Goal: Information Seeking & Learning: Learn about a topic

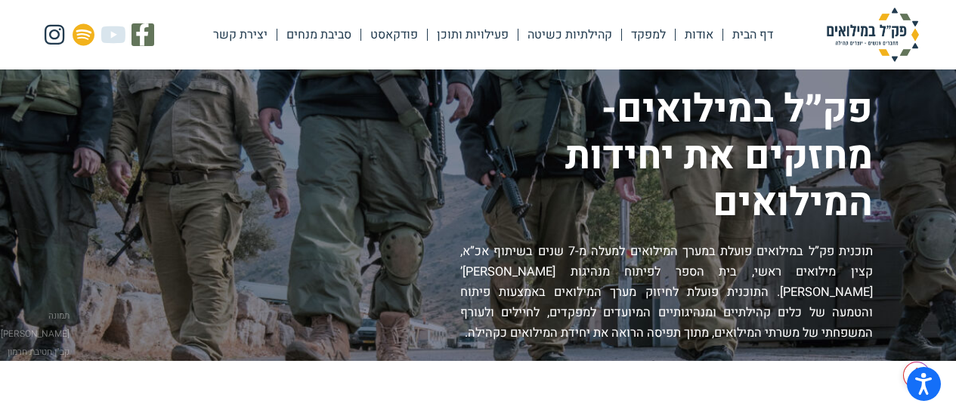
scroll to position [2224, 0]
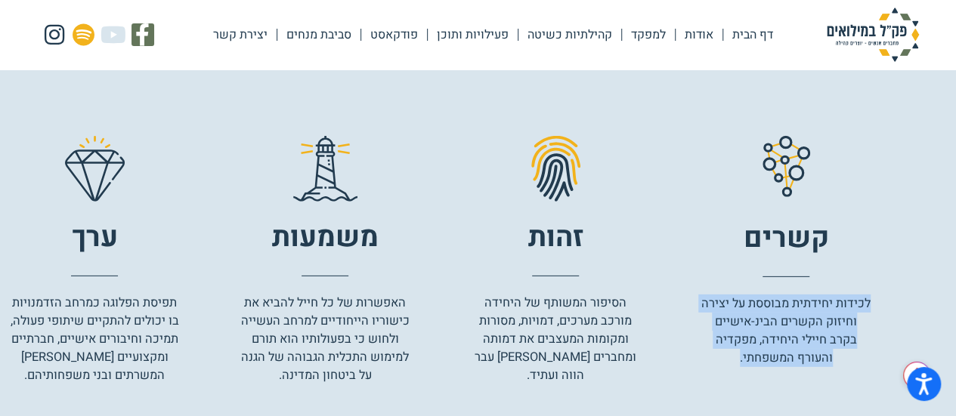
click at [569, 36] on link "קהילתיות כשיטה" at bounding box center [569, 34] width 103 height 35
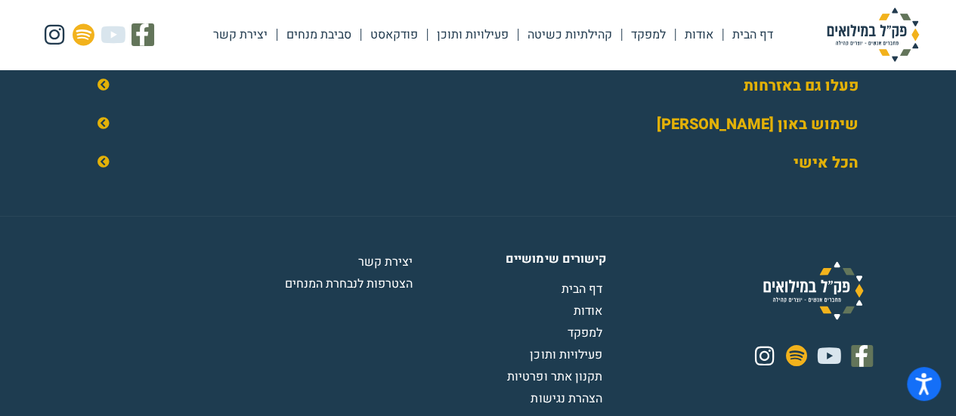
scroll to position [2493, 0]
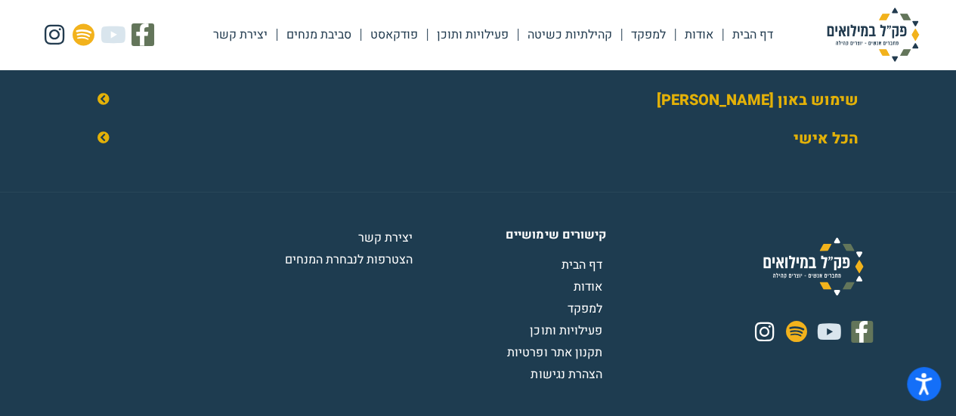
click at [825, 150] on link "הכל אישי" at bounding box center [825, 139] width 65 height 22
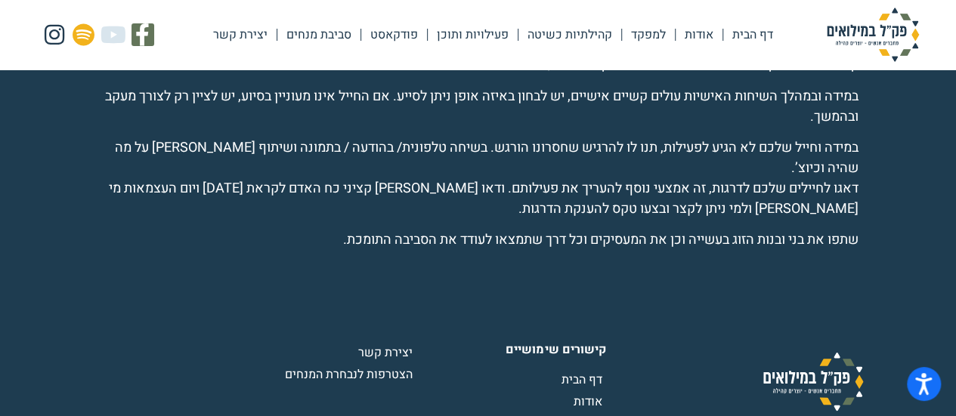
scroll to position [2572, 0]
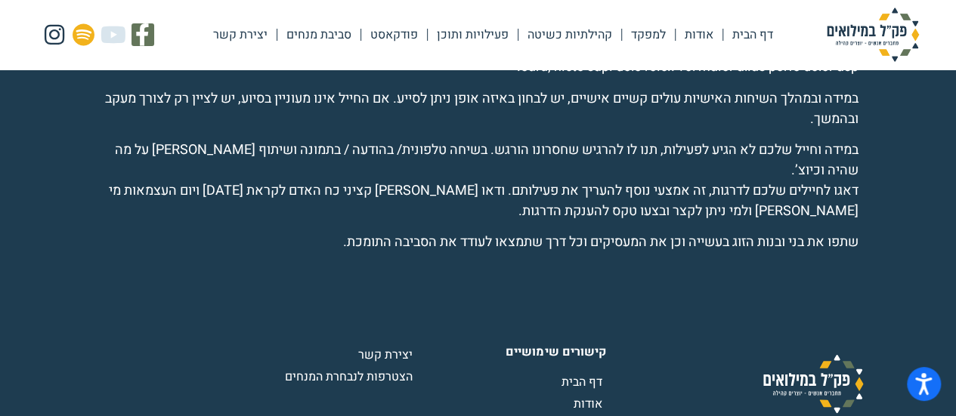
click at [474, 40] on link "פעילויות ותוכן" at bounding box center [473, 34] width 90 height 35
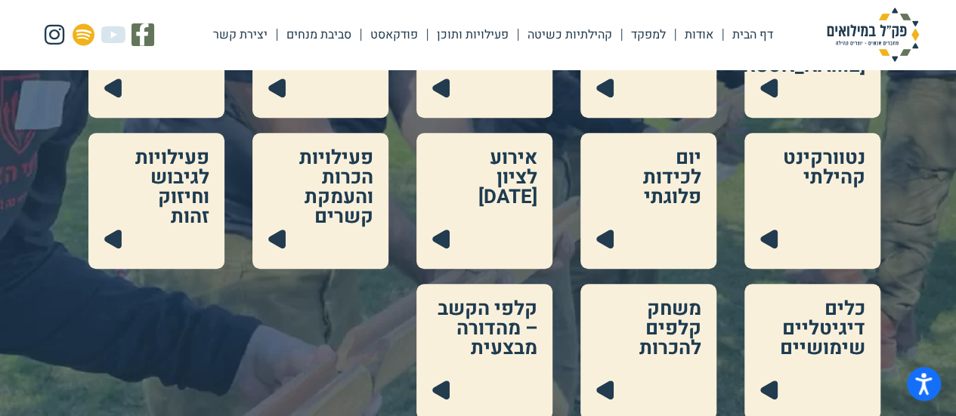
scroll to position [529, 0]
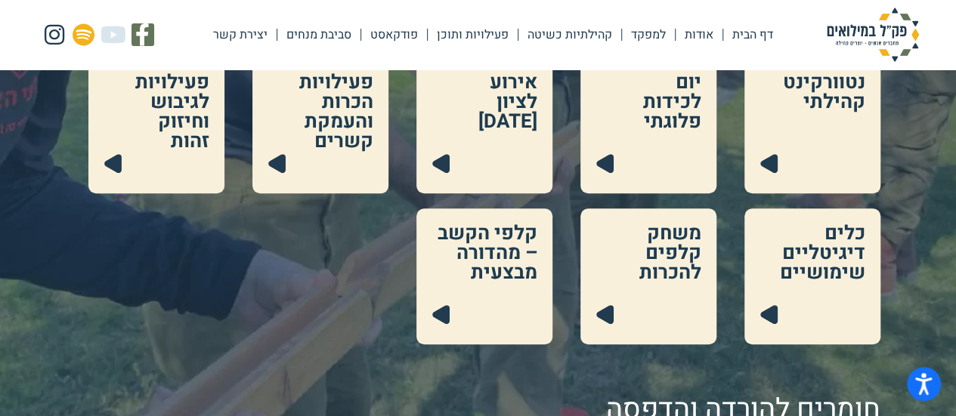
click at [298, 134] on link at bounding box center [320, 125] width 136 height 136
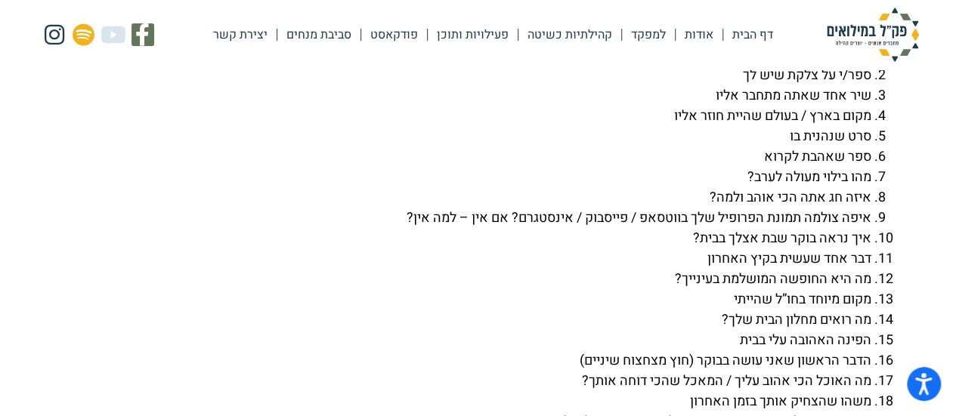
scroll to position [3400, 0]
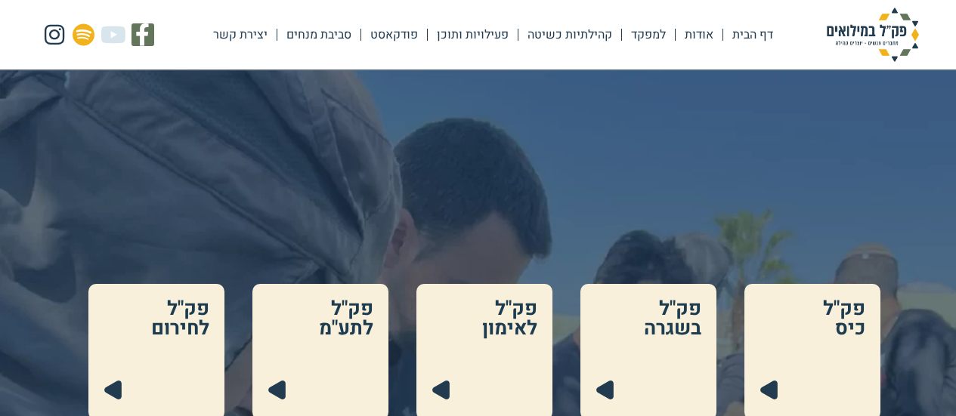
scroll to position [475, 0]
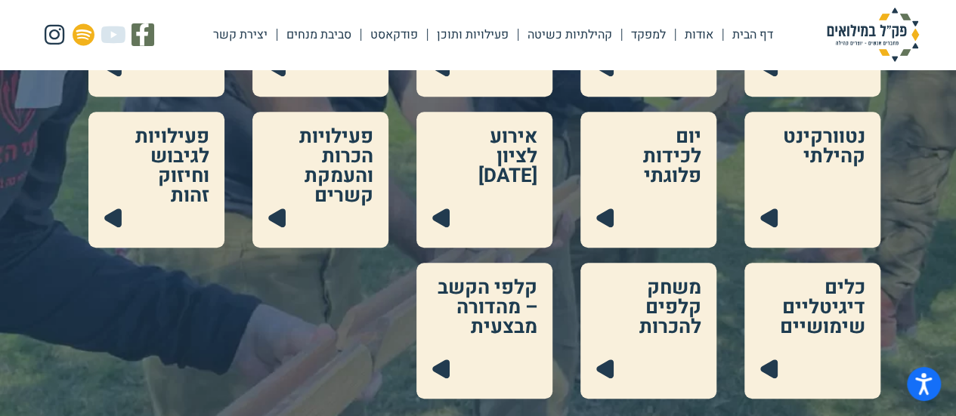
click at [178, 195] on link at bounding box center [156, 180] width 136 height 136
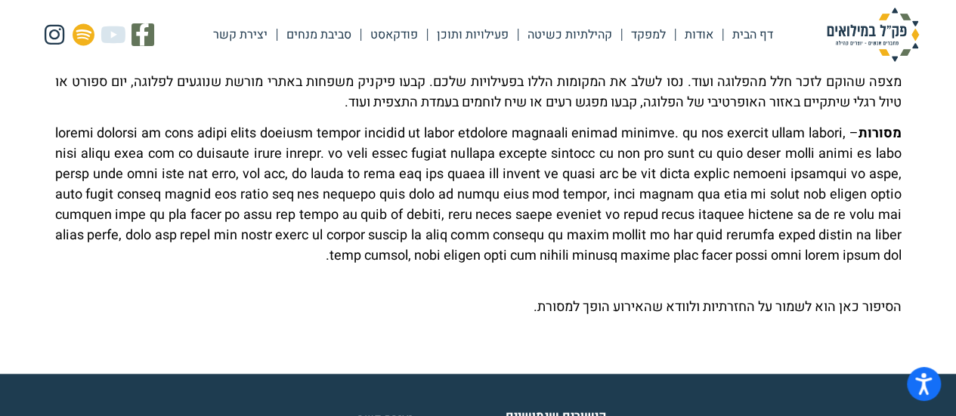
scroll to position [529, 0]
